Goal: Task Accomplishment & Management: Use online tool/utility

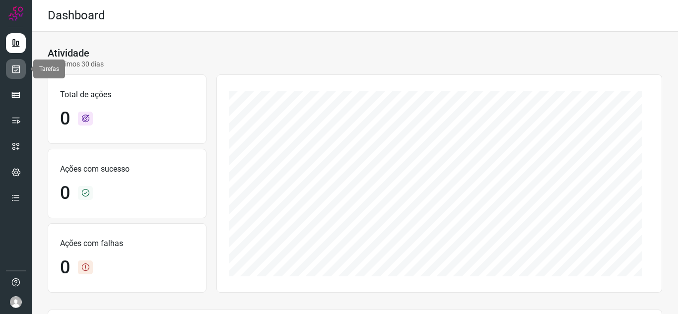
click at [10, 71] on link at bounding box center [16, 69] width 20 height 20
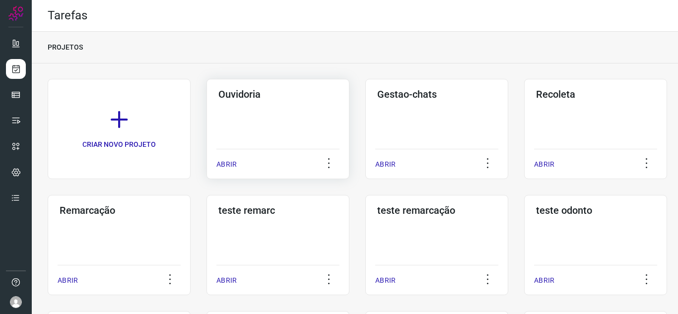
click at [218, 166] on p "ABRIR" at bounding box center [226, 164] width 20 height 10
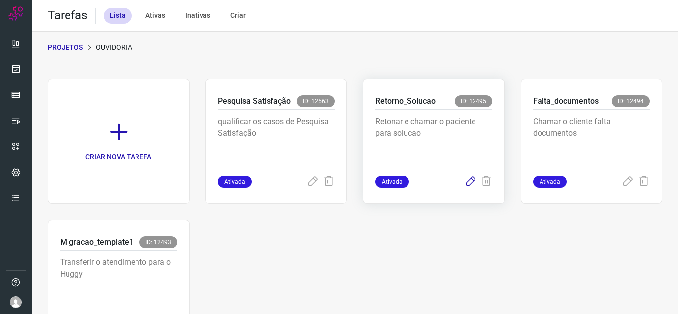
click at [465, 179] on icon at bounding box center [471, 182] width 12 height 12
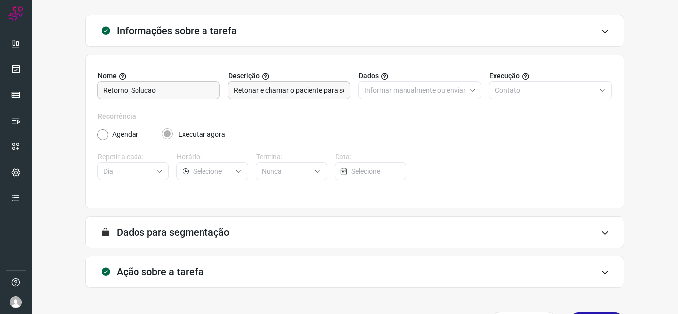
scroll to position [73, 0]
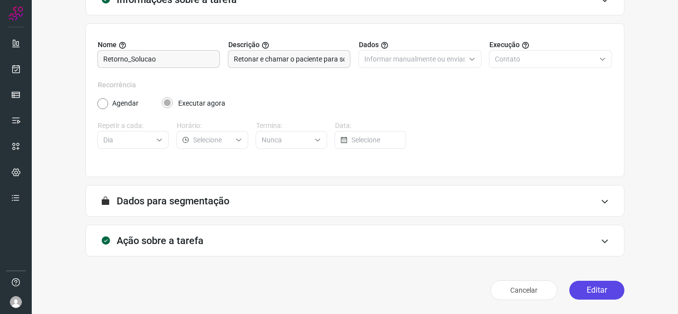
click at [604, 292] on button "Editar" at bounding box center [597, 290] width 55 height 19
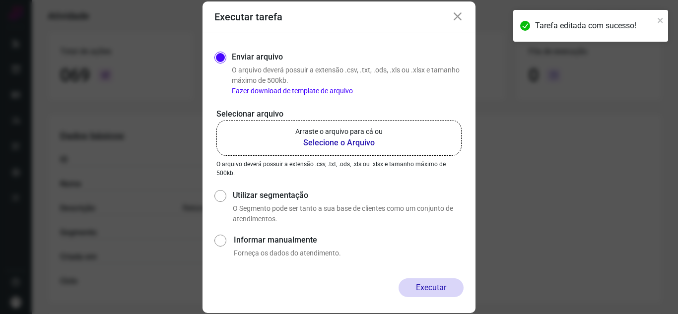
click at [284, 154] on label "Arraste o arquivo para cá ou Selecione o Arquivo" at bounding box center [338, 138] width 245 height 36
click at [0, 0] on input "Arraste o arquivo para cá ou Selecione o Arquivo" at bounding box center [0, 0] width 0 height 0
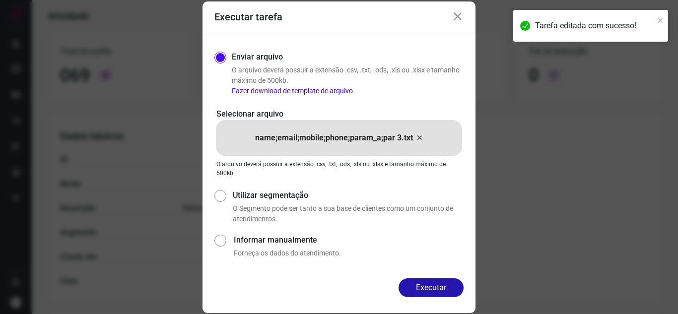
click at [423, 289] on button "Executar" at bounding box center [431, 288] width 65 height 19
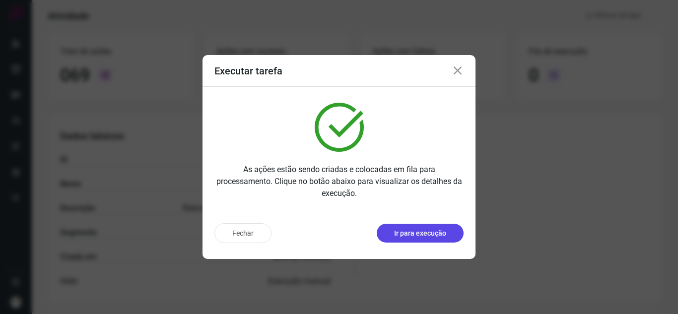
click at [446, 236] on p "Ir para execução" at bounding box center [420, 233] width 52 height 10
